Goal: Information Seeking & Learning: Learn about a topic

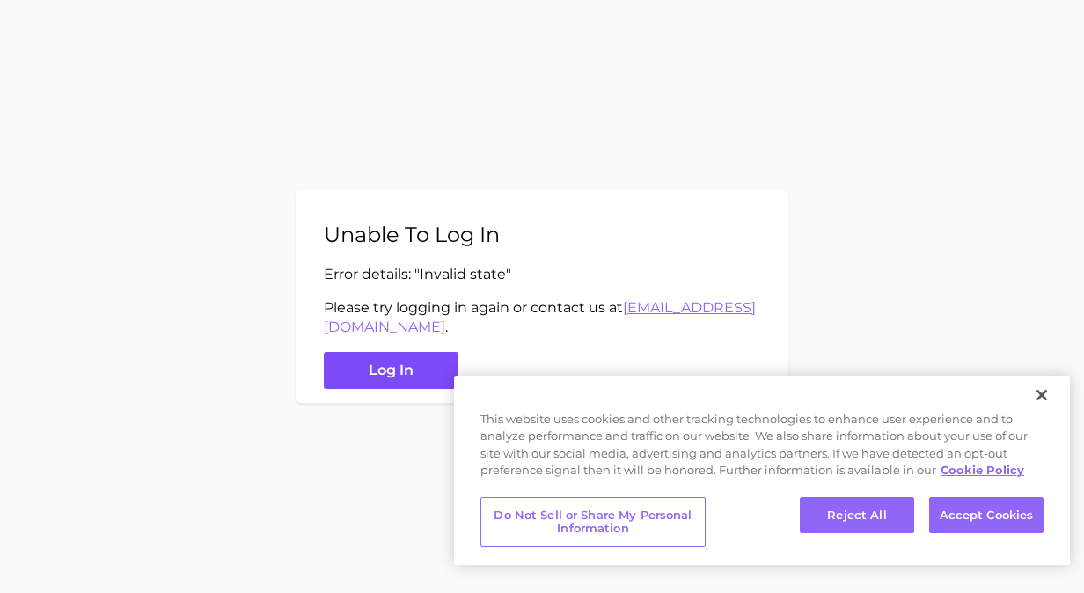
click at [333, 354] on button "Log in" at bounding box center [391, 371] width 135 height 38
click at [347, 361] on button "Log in" at bounding box center [391, 371] width 135 height 38
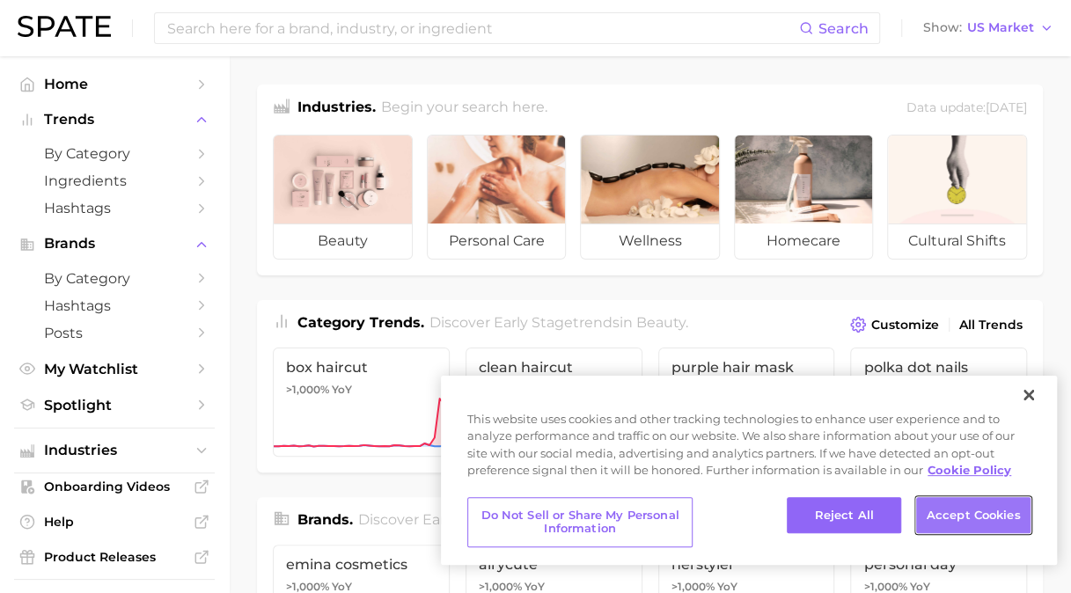
click at [959, 521] on button "Accept Cookies" at bounding box center [973, 515] width 114 height 37
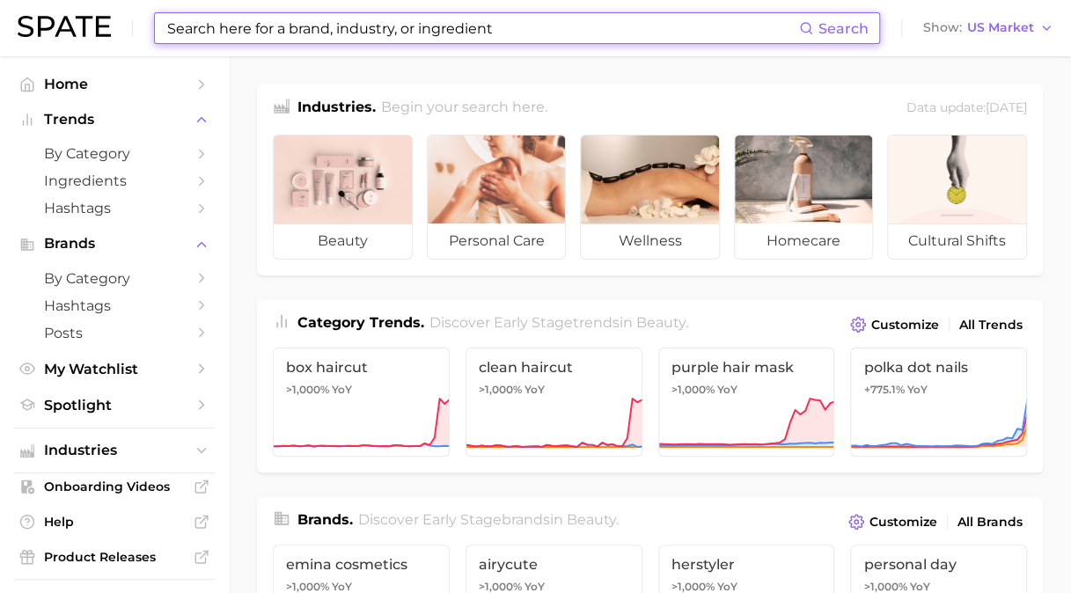
click at [384, 26] on input at bounding box center [481, 28] width 633 height 30
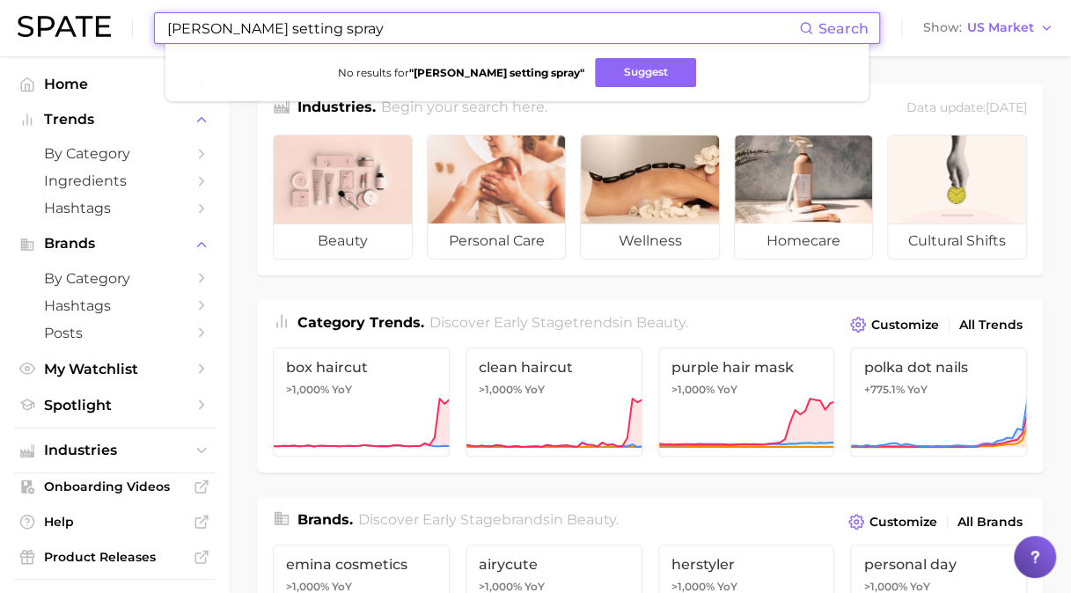
click at [828, 22] on span "Search" at bounding box center [843, 28] width 50 height 17
click at [639, 83] on button "Suggest" at bounding box center [645, 72] width 101 height 29
drag, startPoint x: 421, startPoint y: 26, endPoint x: 92, endPoint y: -16, distance: 331.6
click at [92, 0] on html "danessa myricks setting spray Search No results for " danessa myricks setting s…" at bounding box center [535, 296] width 1071 height 593
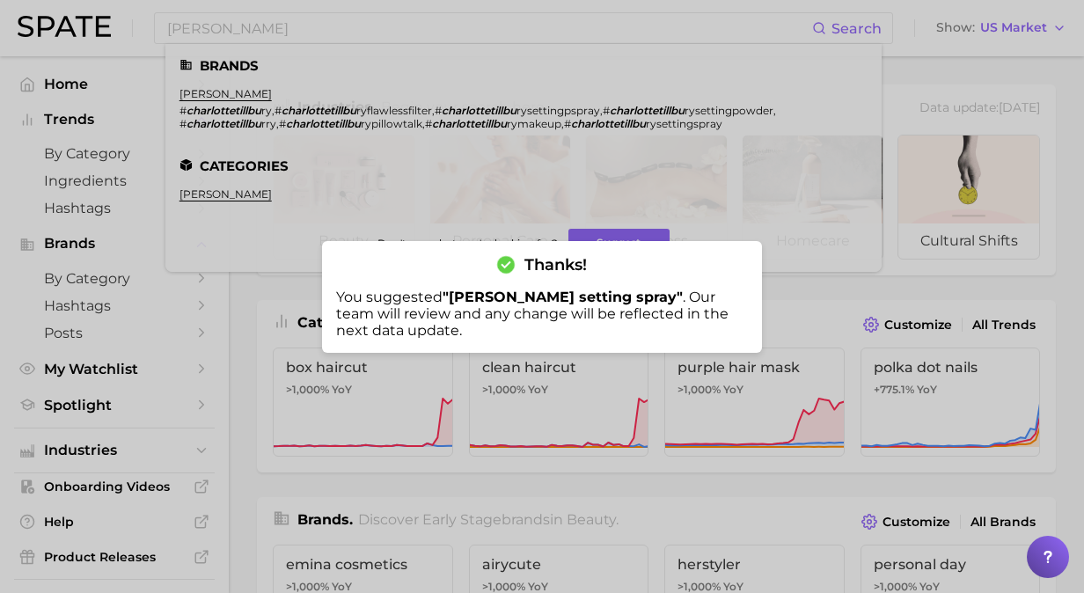
click at [401, 33] on div at bounding box center [542, 296] width 1084 height 593
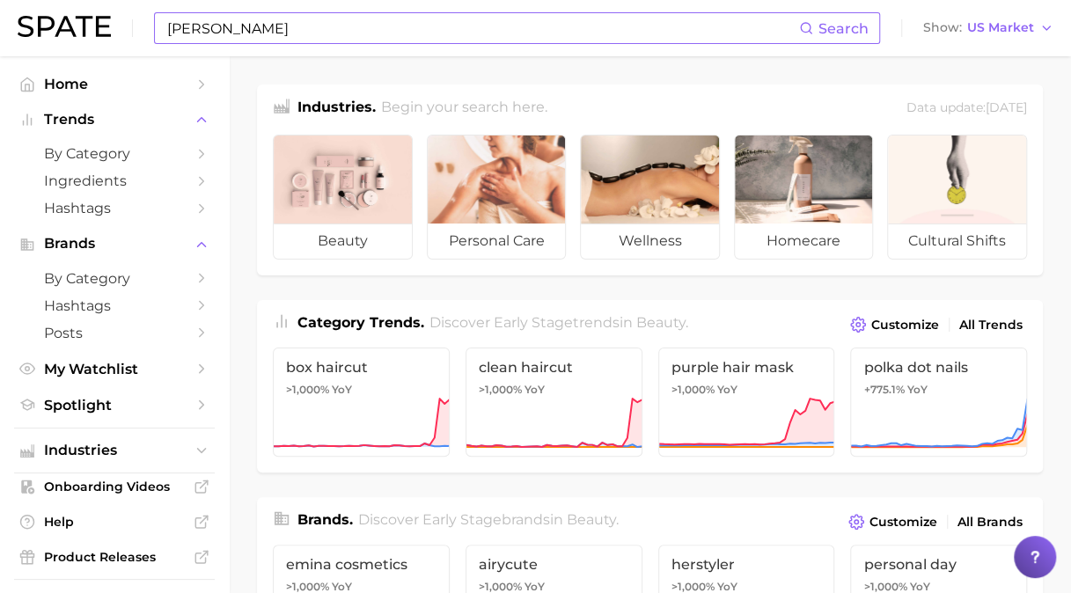
click at [361, 34] on input "charlotte tillbu" at bounding box center [481, 28] width 633 height 30
click at [556, 32] on input "charlotte tillbury matte" at bounding box center [481, 28] width 633 height 30
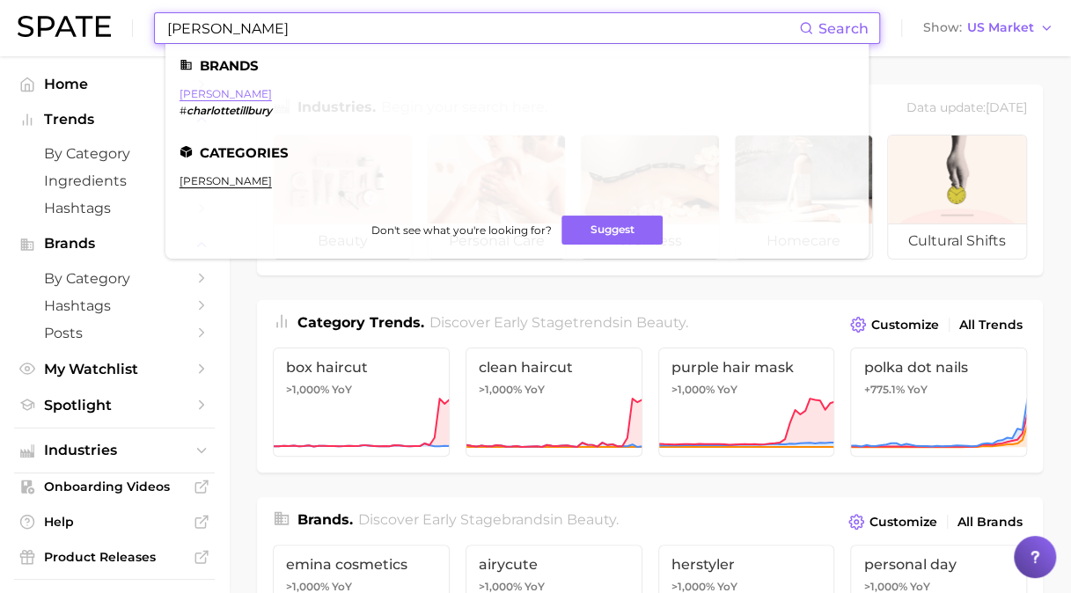
type input "charlotte tillbury"
click at [232, 93] on link "charlotte tilbury" at bounding box center [225, 93] width 92 height 13
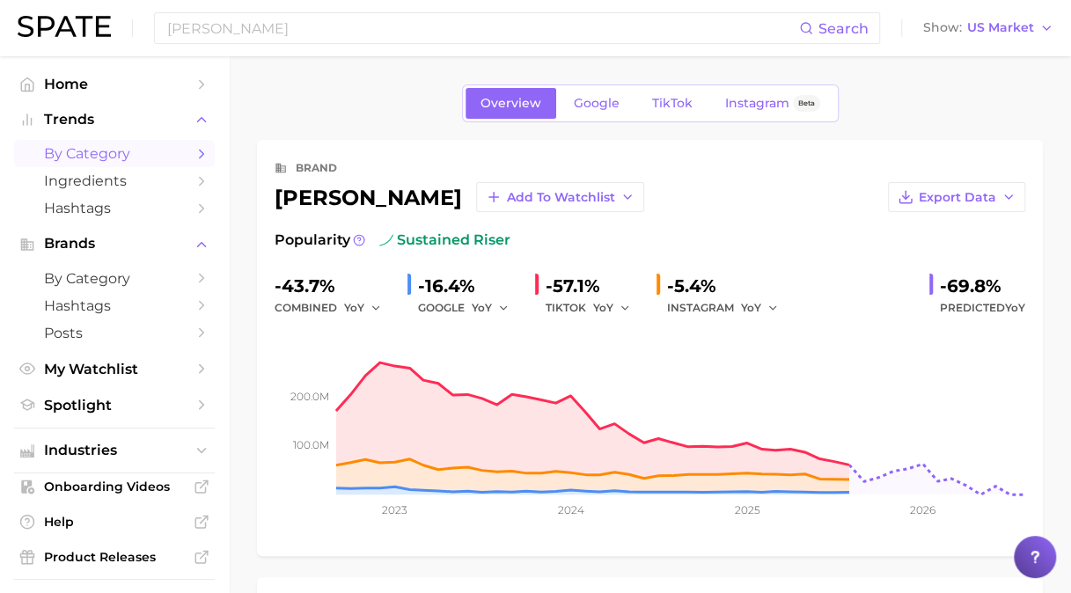
click at [90, 156] on span "by Category" at bounding box center [114, 153] width 141 height 17
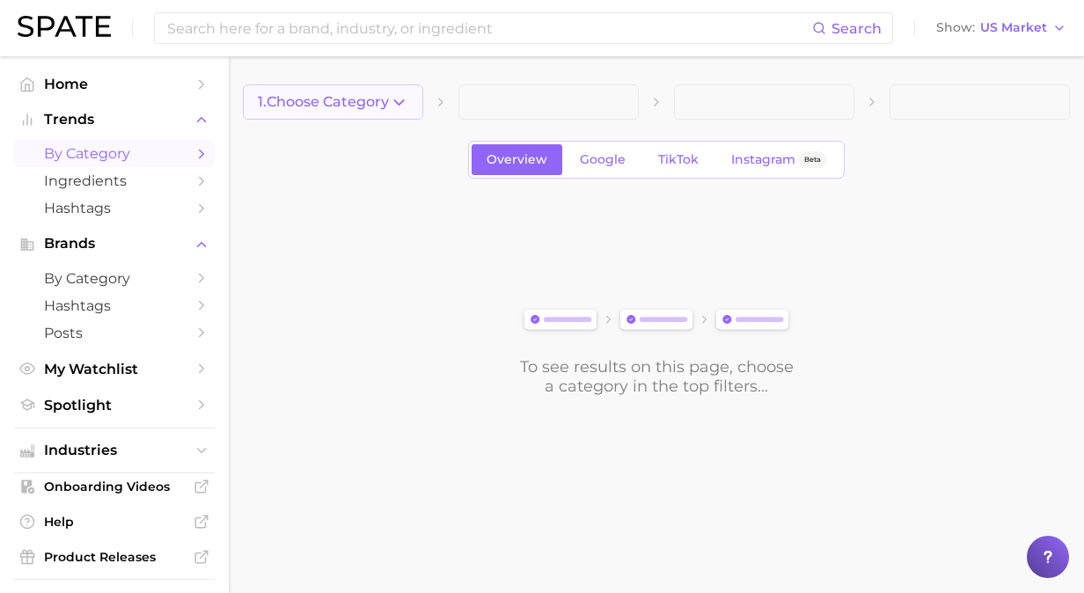
click at [364, 113] on button "1. Choose Category" at bounding box center [333, 101] width 180 height 35
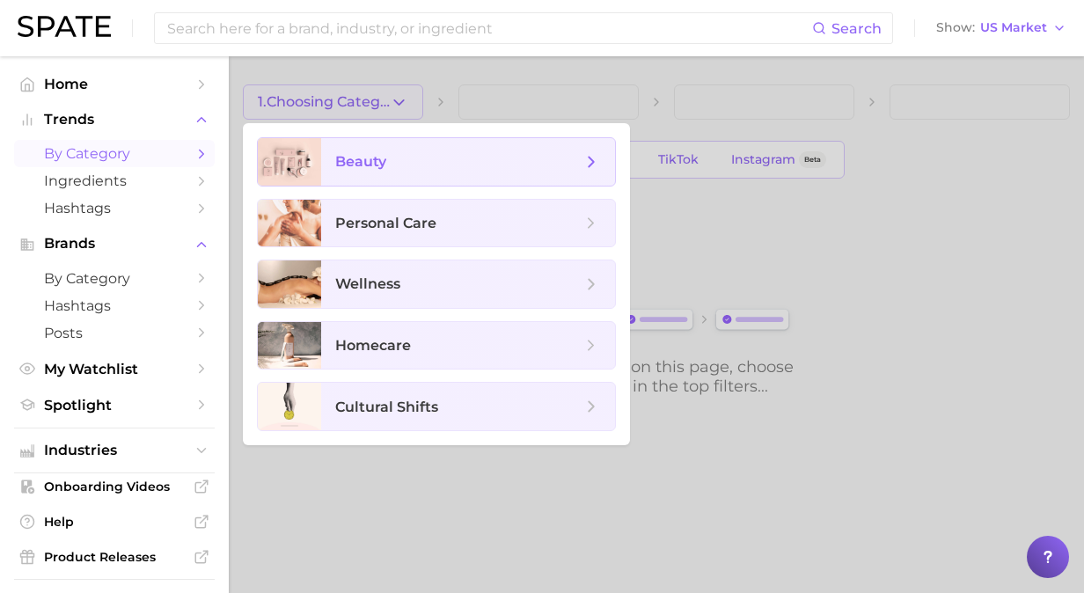
click at [375, 172] on span "beauty" at bounding box center [468, 162] width 294 height 48
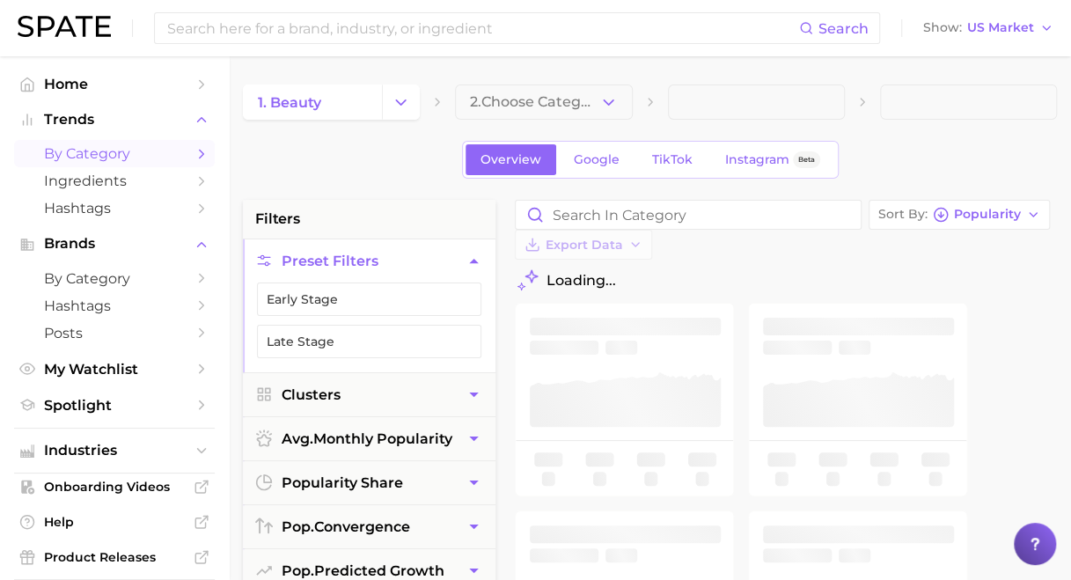
click at [541, 116] on button "2. Choose Category" at bounding box center [543, 101] width 177 height 35
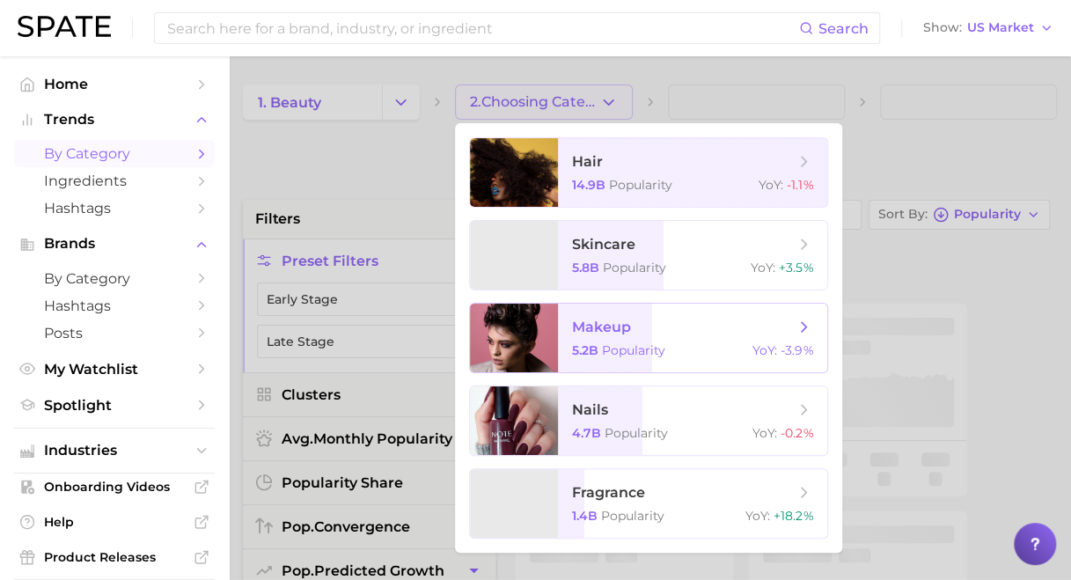
click at [687, 333] on span "makeup" at bounding box center [683, 327] width 222 height 19
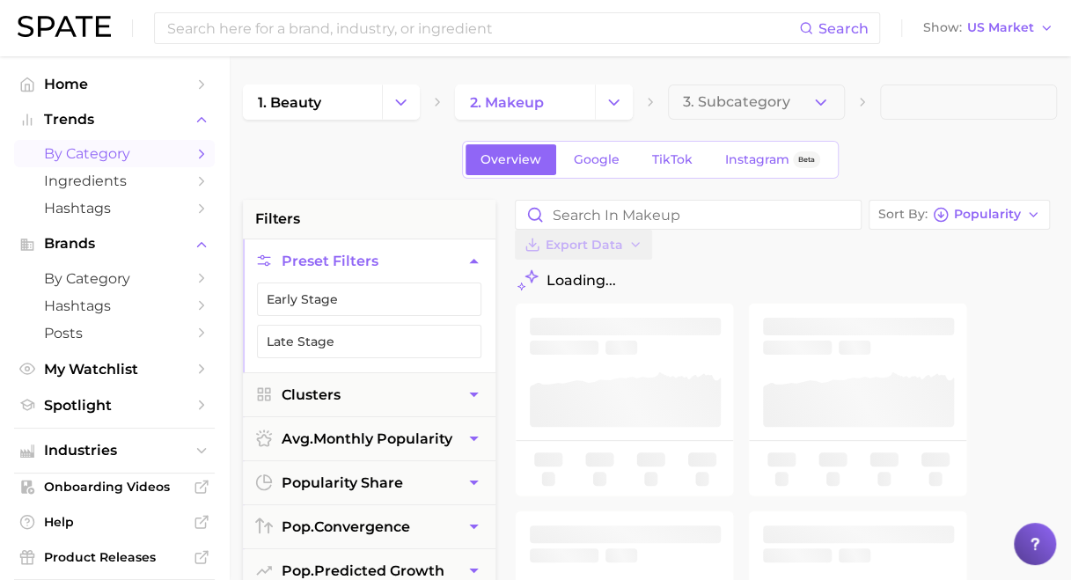
click at [734, 107] on span "3. Subcategory" at bounding box center [736, 102] width 107 height 16
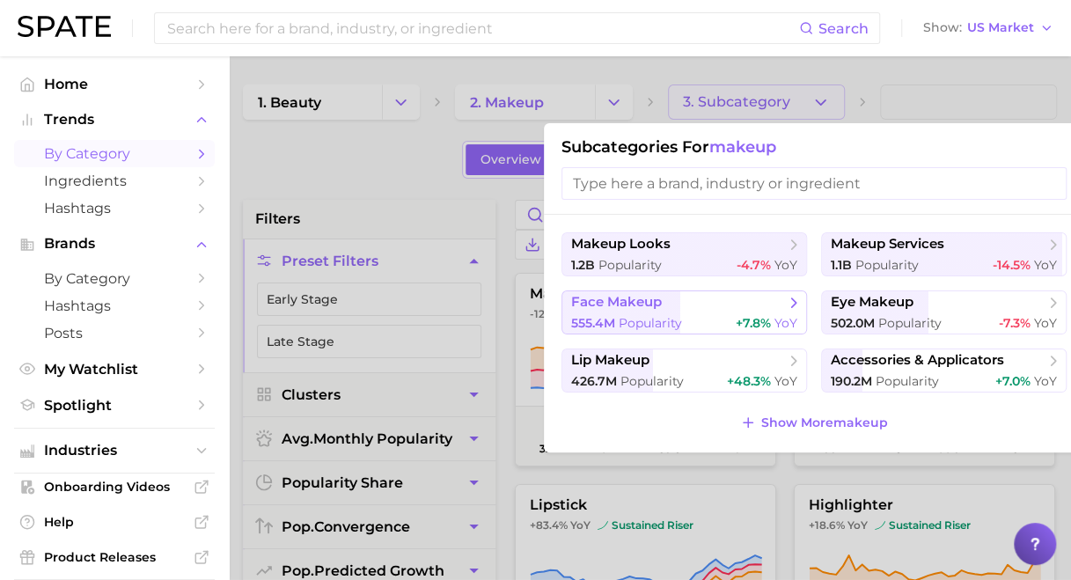
click at [648, 317] on span "Popularity" at bounding box center [649, 323] width 63 height 16
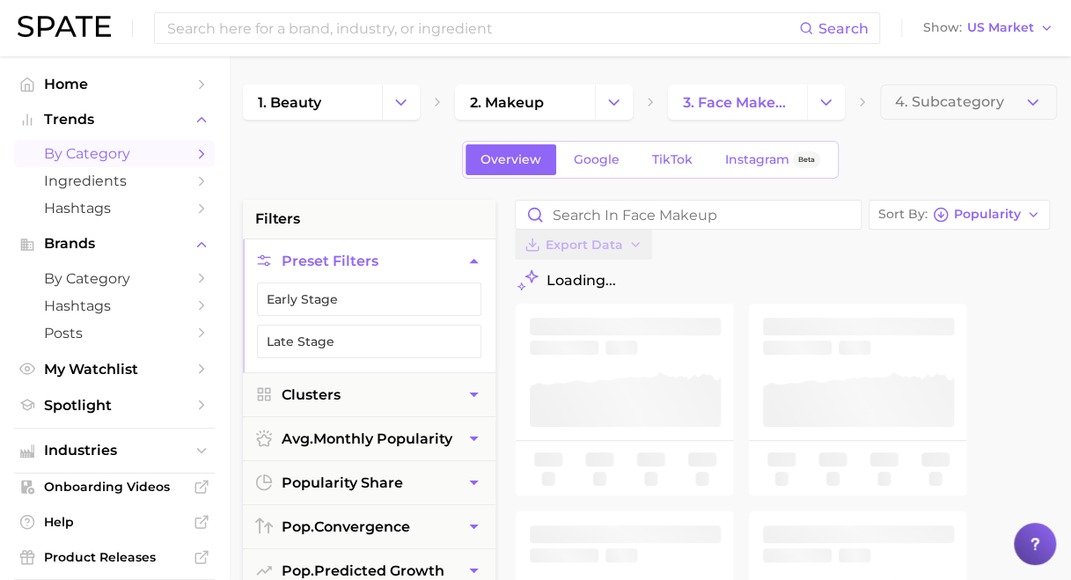
click at [958, 100] on span "4. Subcategory" at bounding box center [949, 102] width 109 height 16
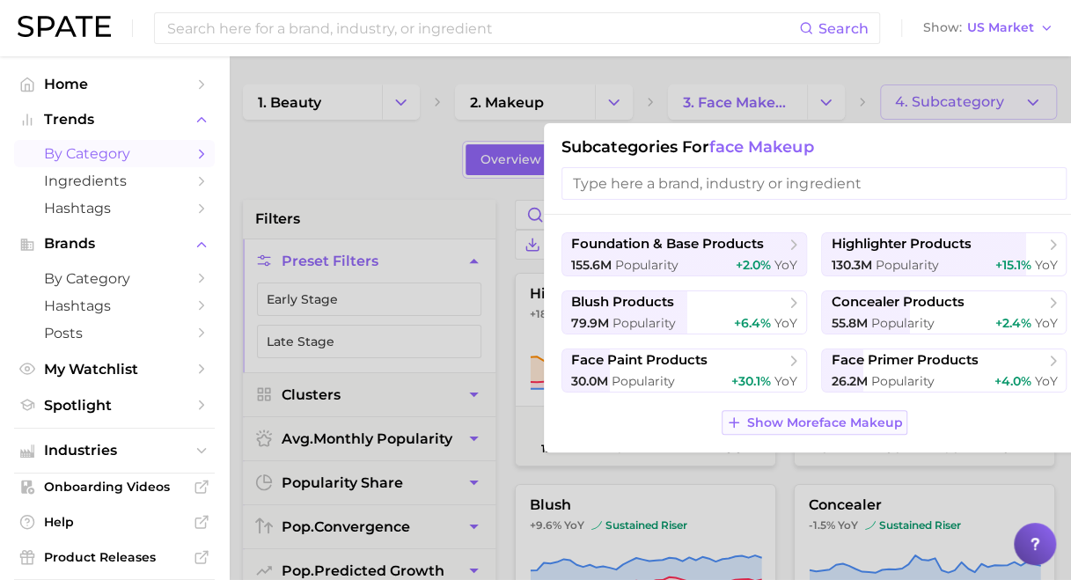
click at [788, 421] on span "Show More face makeup" at bounding box center [825, 422] width 156 height 15
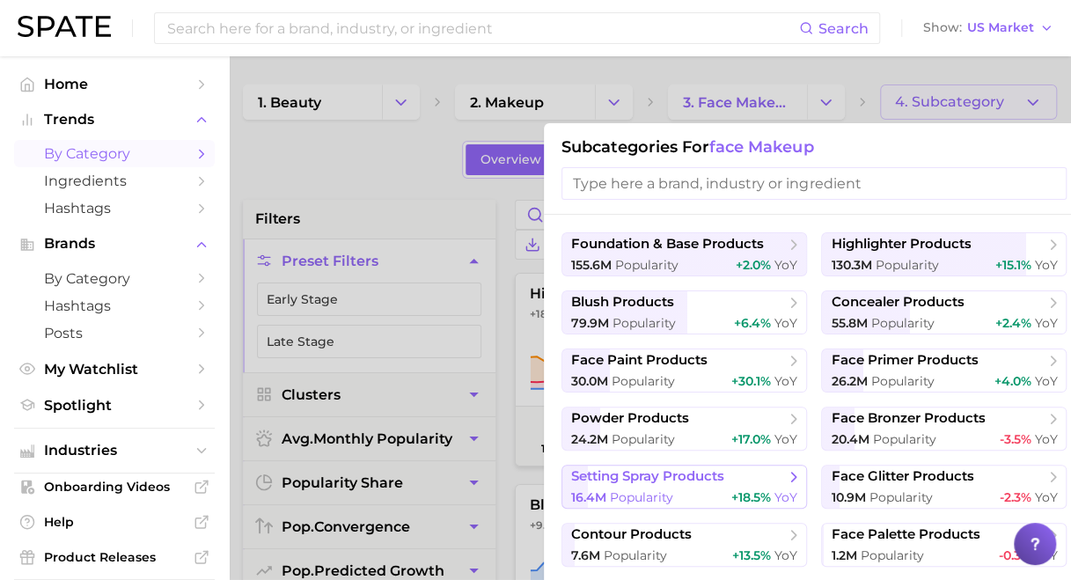
click at [663, 484] on span "setting spray products" at bounding box center [678, 477] width 214 height 18
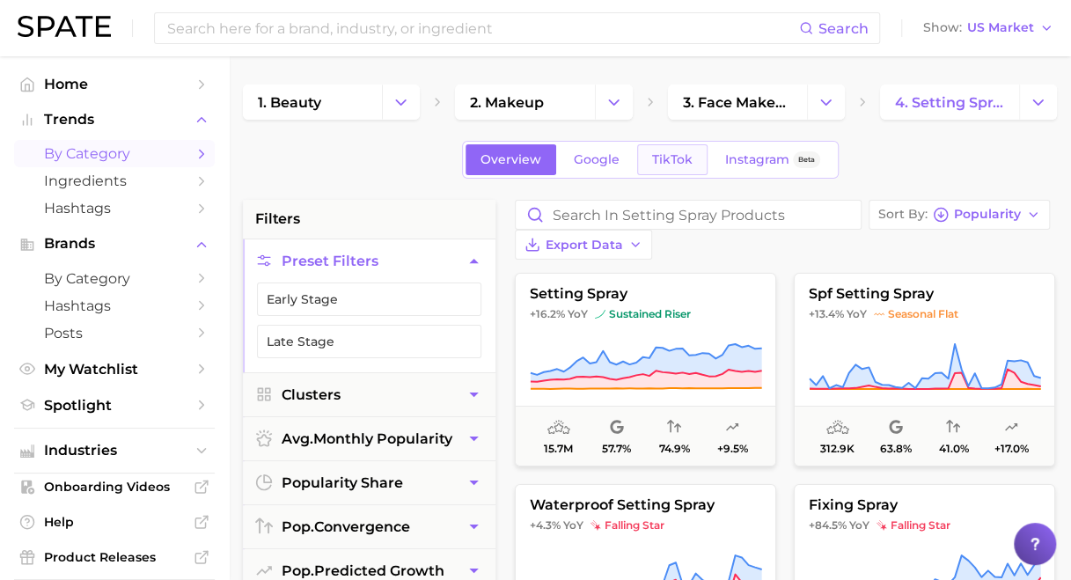
click at [666, 150] on link "TikTok" at bounding box center [672, 159] width 70 height 31
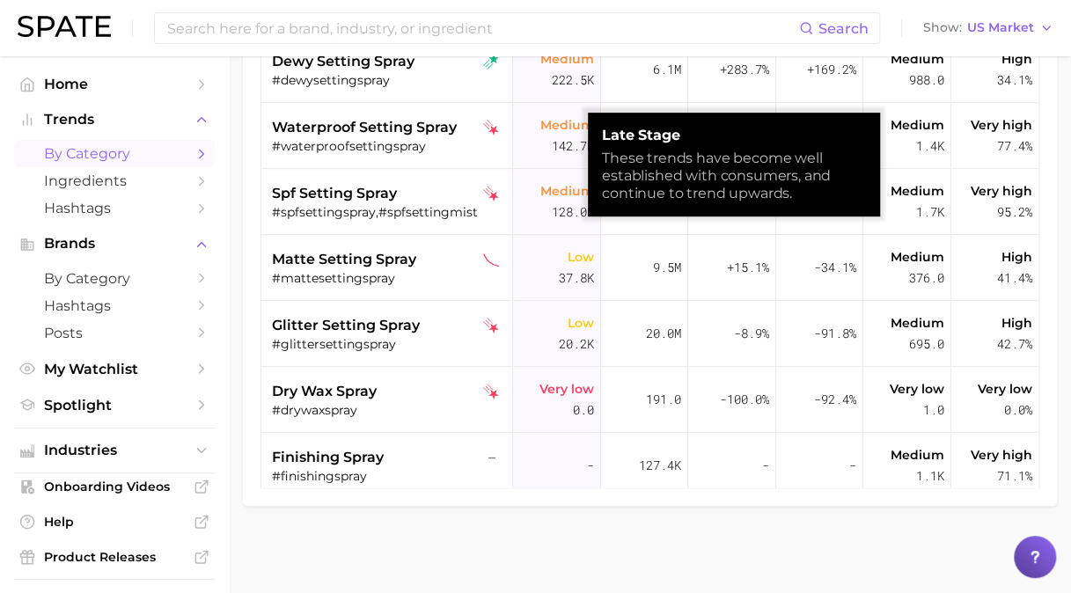
scroll to position [26, 0]
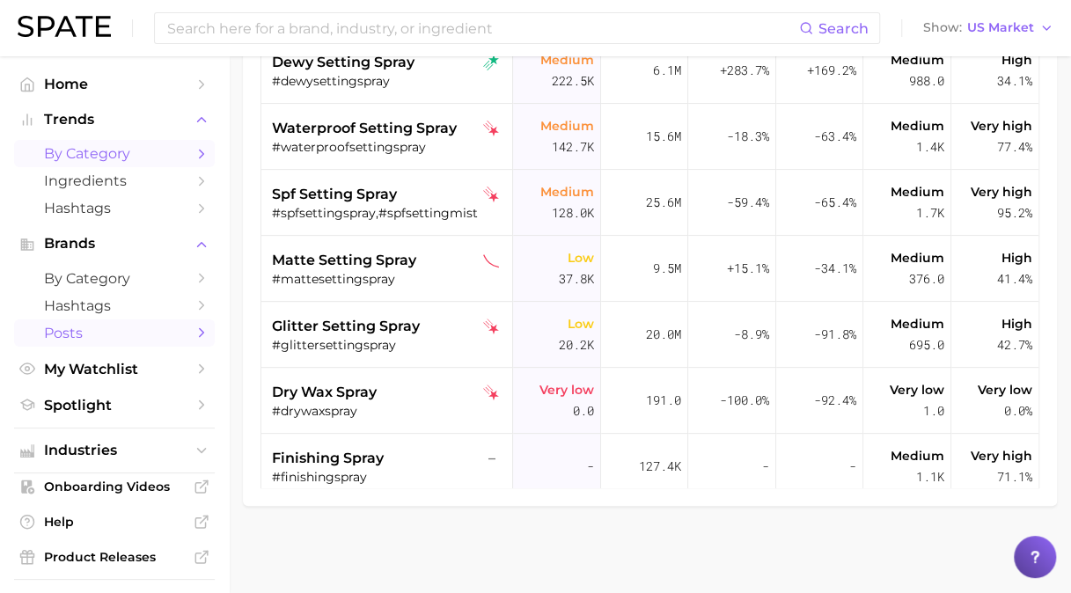
click at [79, 336] on span "Posts" at bounding box center [114, 333] width 141 height 17
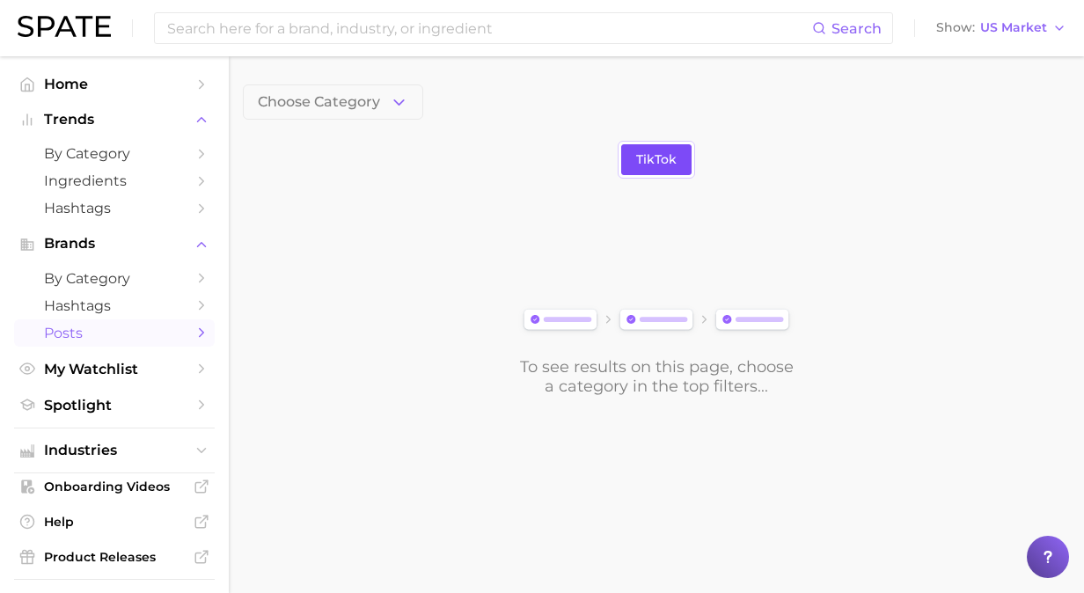
click at [653, 165] on span "TikTok" at bounding box center [656, 159] width 40 height 15
click at [104, 333] on span "Posts" at bounding box center [114, 333] width 141 height 17
click at [649, 149] on link "TikTok" at bounding box center [656, 159] width 70 height 31
